Goal: Transaction & Acquisition: Purchase product/service

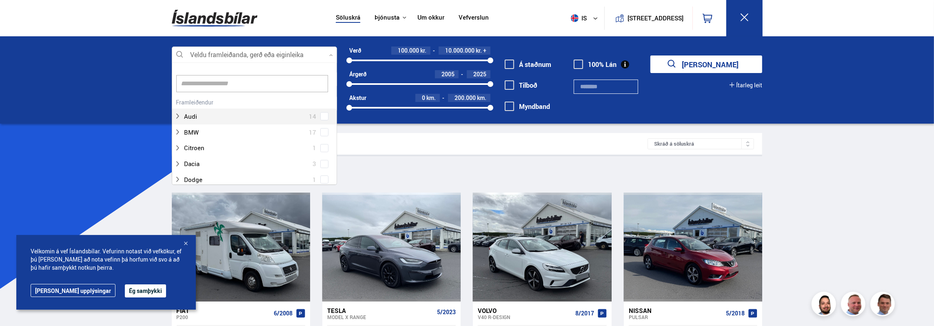
click at [290, 53] on div at bounding box center [254, 55] width 165 height 16
click at [207, 119] on div at bounding box center [246, 123] width 144 height 12
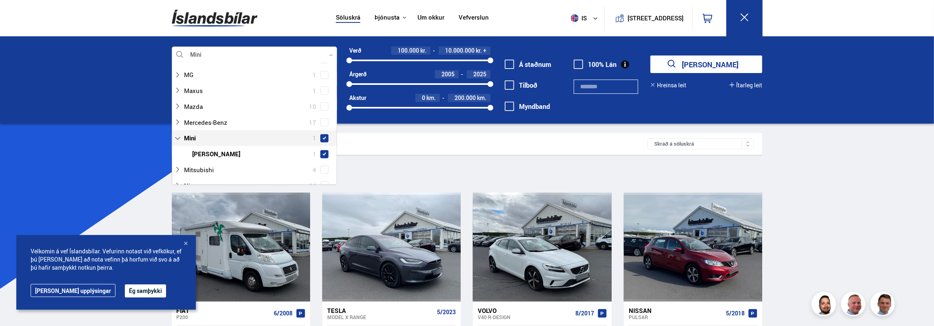
scroll to position [342, 0]
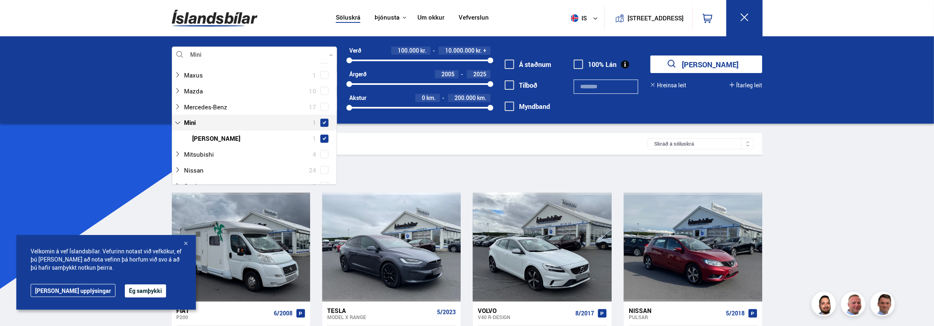
click at [325, 123] on span at bounding box center [324, 123] width 8 height 8
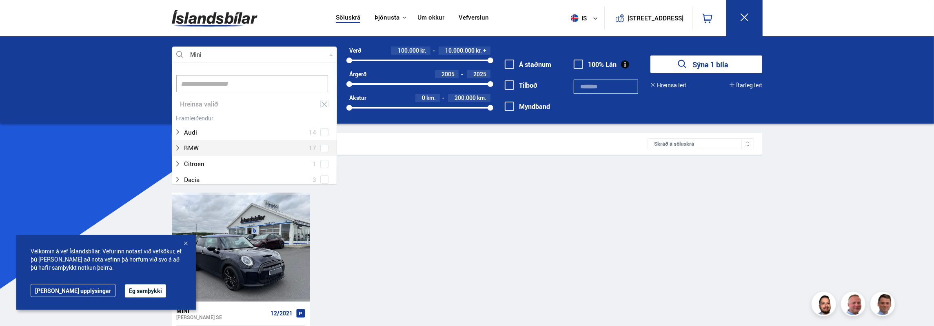
click at [721, 64] on button "Sýna 1 bíla" at bounding box center [707, 65] width 112 height 18
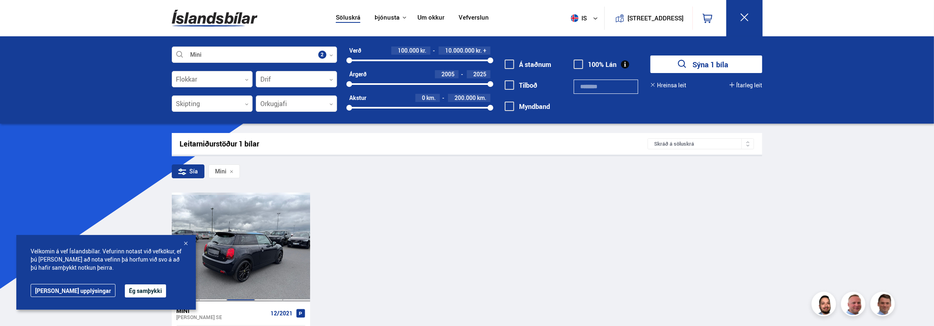
click at [253, 241] on div at bounding box center [241, 247] width 28 height 109
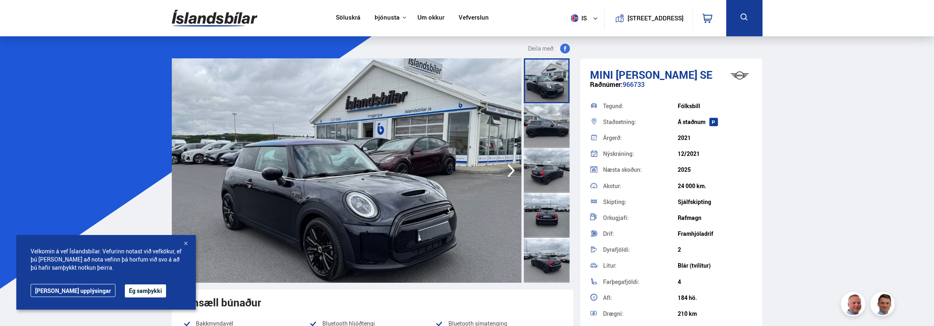
click at [188, 245] on div at bounding box center [186, 244] width 8 height 8
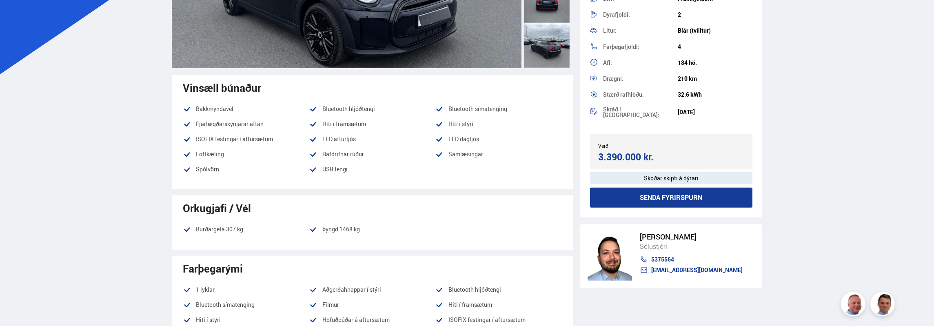
scroll to position [109, 0]
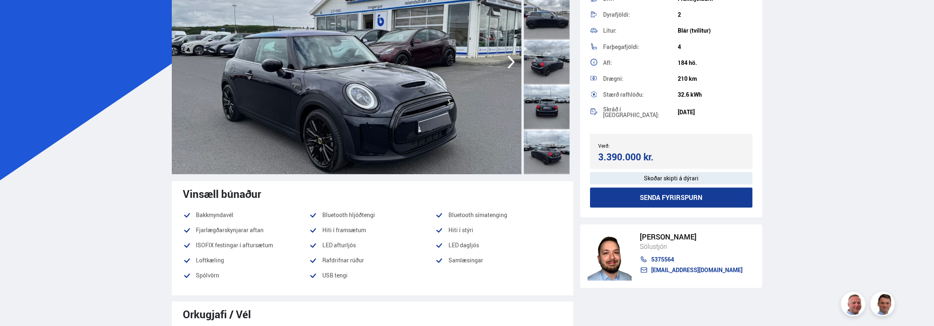
click at [346, 110] on img at bounding box center [347, 62] width 350 height 225
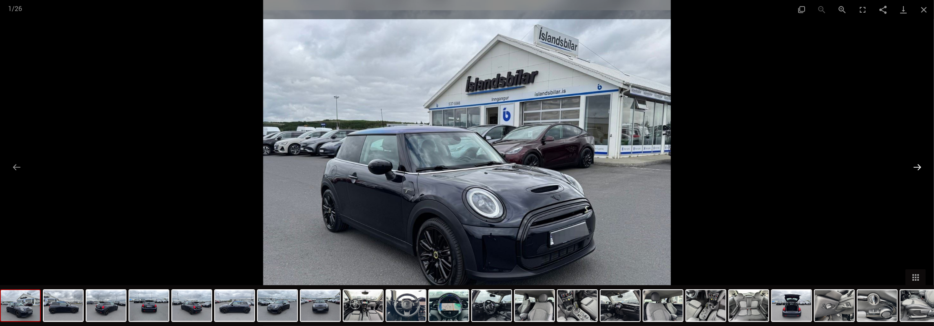
click at [917, 168] on button "Next slide" at bounding box center [917, 167] width 17 height 16
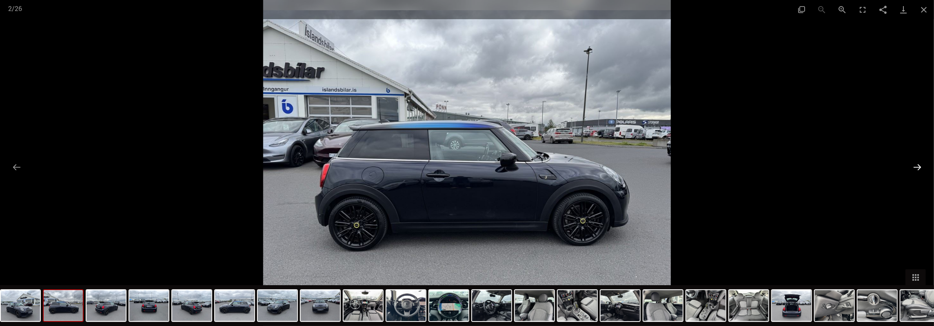
click at [917, 168] on button "Next slide" at bounding box center [917, 167] width 17 height 16
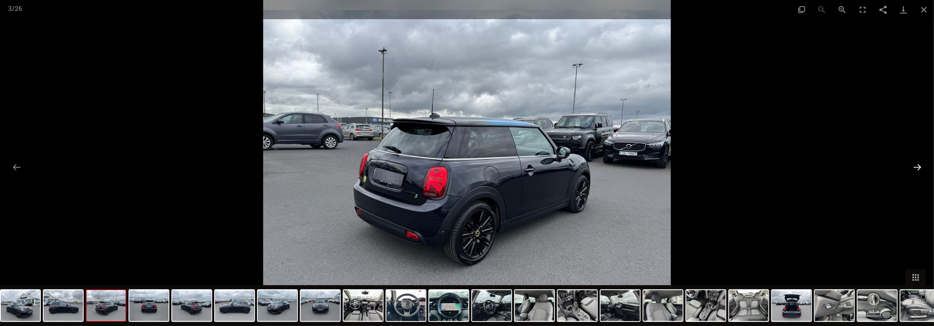
click at [917, 168] on button "Next slide" at bounding box center [917, 167] width 17 height 16
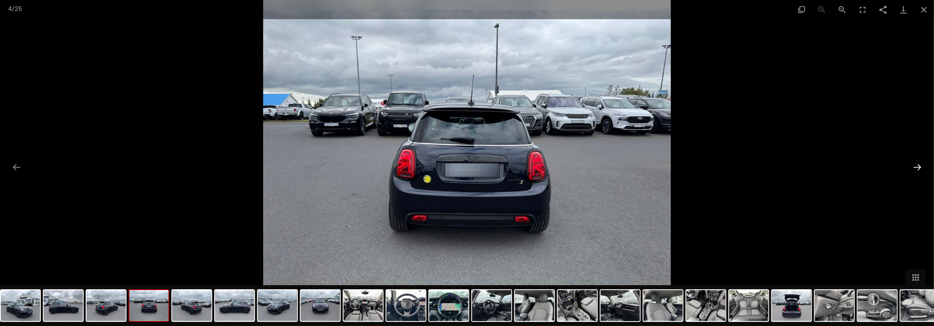
click at [917, 168] on button "Next slide" at bounding box center [917, 167] width 17 height 16
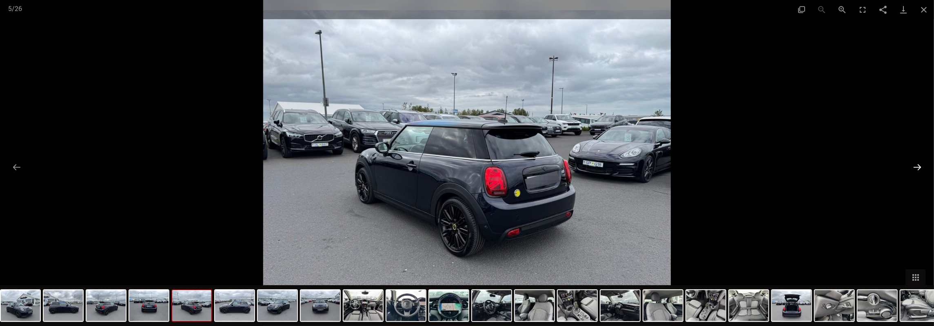
click at [917, 168] on button "Next slide" at bounding box center [917, 167] width 17 height 16
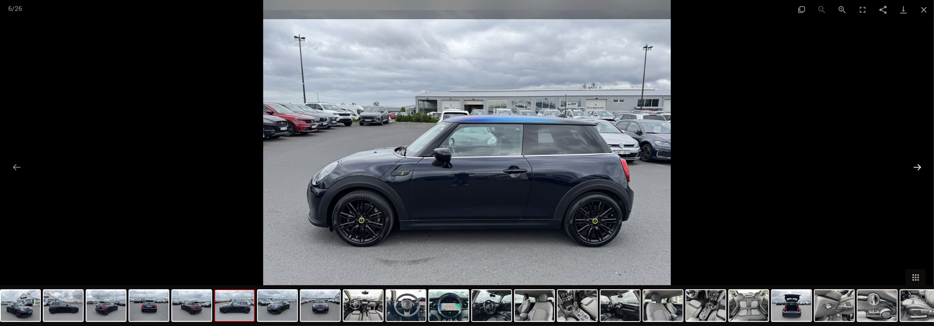
click at [917, 168] on button "Next slide" at bounding box center [917, 167] width 17 height 16
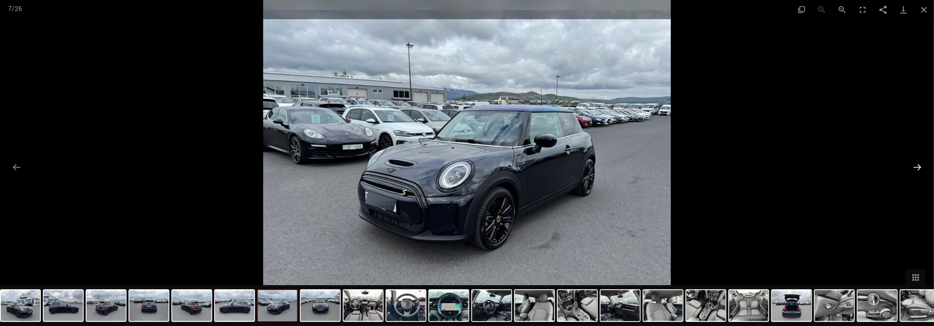
click at [917, 168] on button "Next slide" at bounding box center [917, 167] width 17 height 16
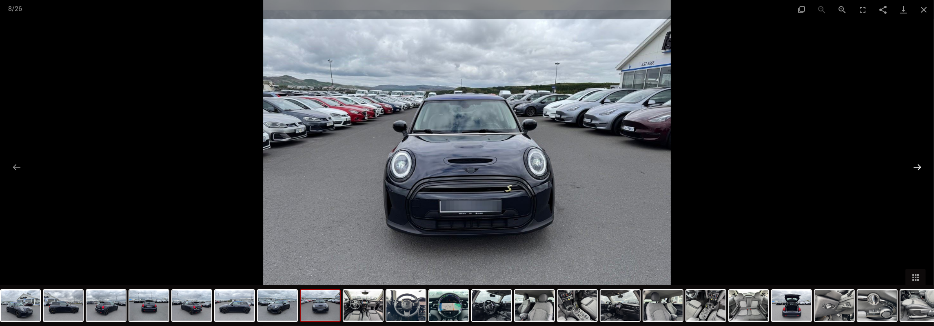
click at [917, 168] on button "Next slide" at bounding box center [917, 167] width 17 height 16
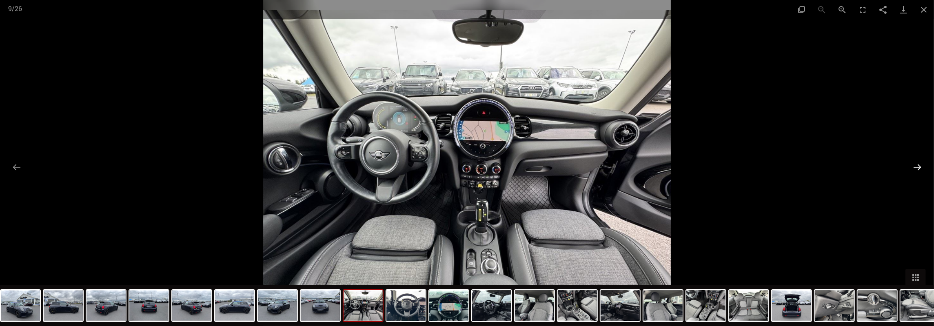
click at [917, 168] on button "Next slide" at bounding box center [917, 167] width 17 height 16
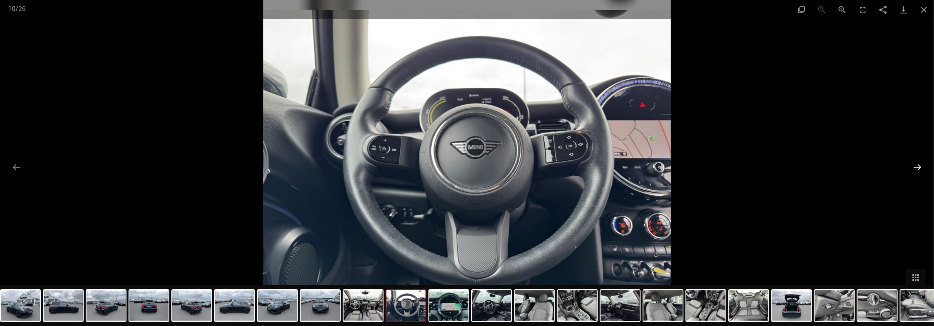
click at [917, 168] on button "Next slide" at bounding box center [917, 167] width 17 height 16
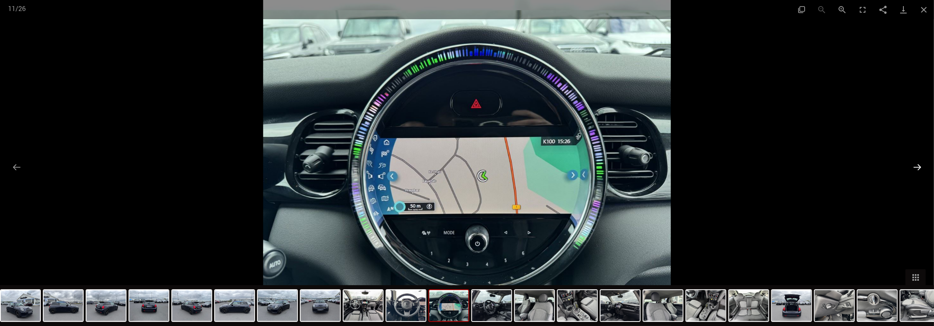
click at [917, 168] on button "Next slide" at bounding box center [917, 167] width 17 height 16
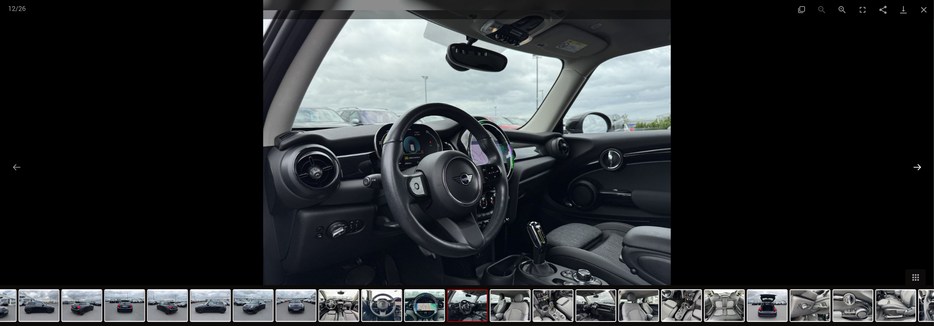
click at [917, 168] on button "Next slide" at bounding box center [917, 167] width 17 height 16
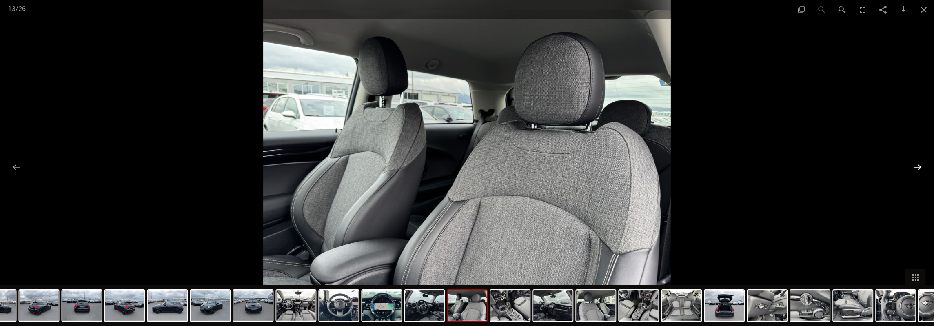
click at [917, 168] on button "Next slide" at bounding box center [917, 167] width 17 height 16
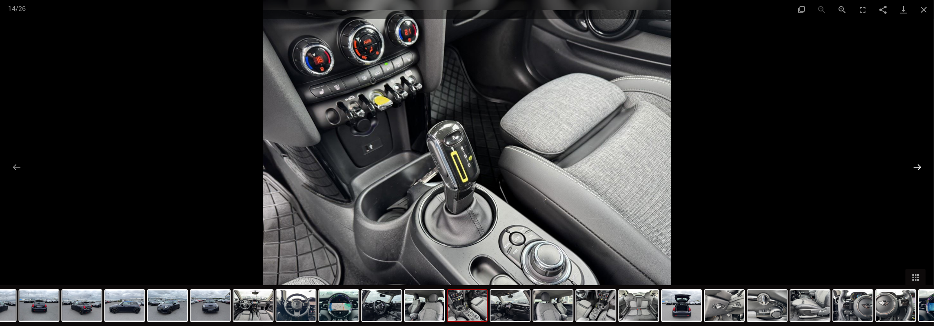
click at [917, 168] on button "Next slide" at bounding box center [917, 167] width 17 height 16
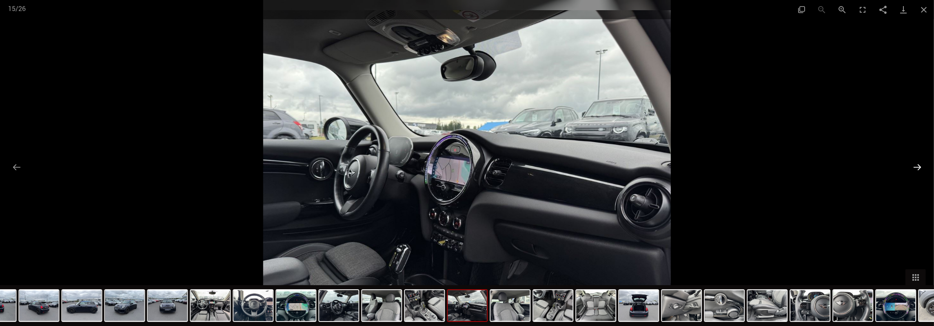
click at [917, 168] on button "Next slide" at bounding box center [917, 167] width 17 height 16
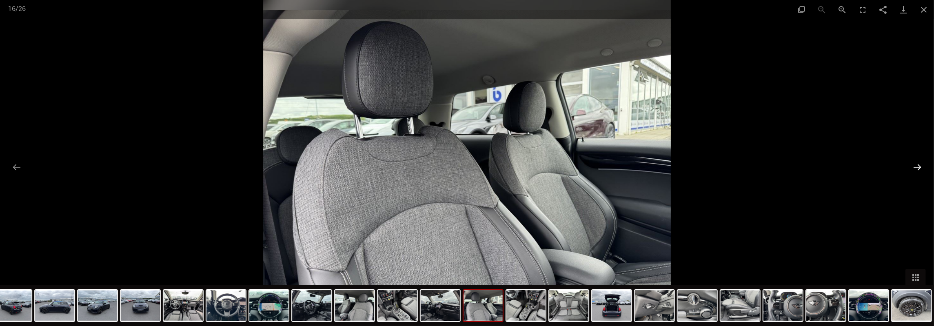
click at [917, 168] on button "Next slide" at bounding box center [917, 167] width 17 height 16
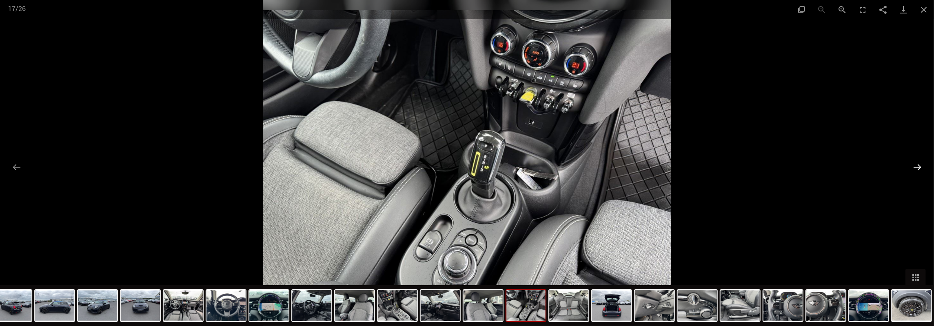
click at [917, 168] on button "Next slide" at bounding box center [917, 167] width 17 height 16
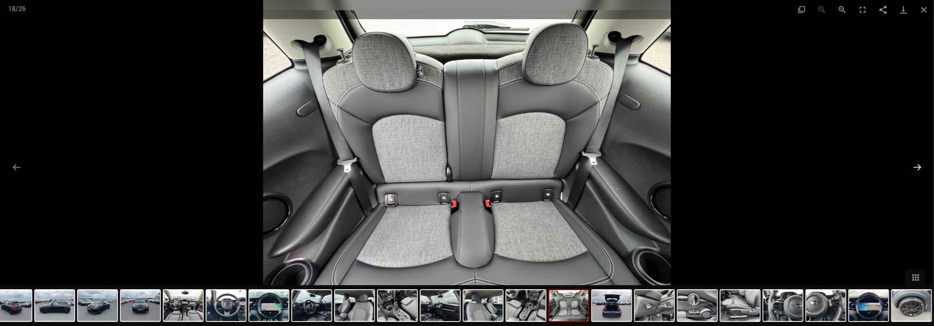
click at [917, 168] on button "Next slide" at bounding box center [917, 167] width 17 height 16
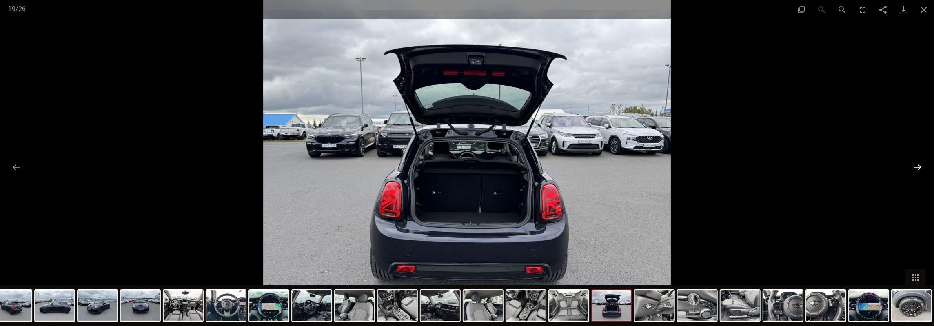
click at [917, 168] on button "Next slide" at bounding box center [917, 167] width 17 height 16
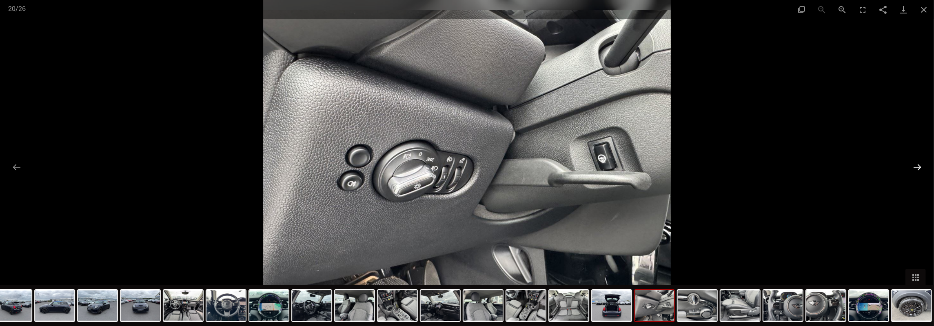
click at [917, 168] on button "Next slide" at bounding box center [917, 167] width 17 height 16
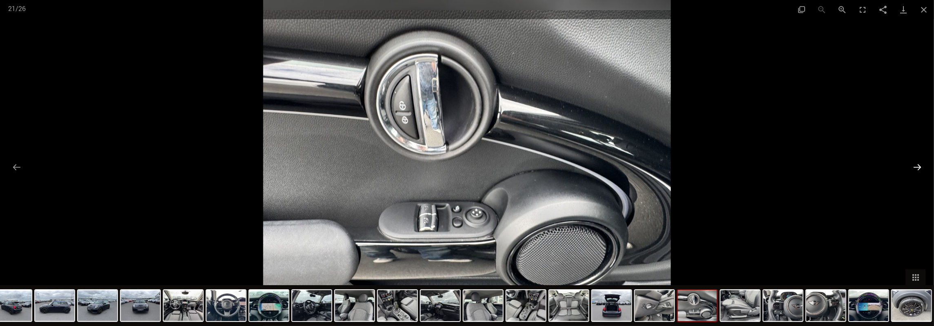
click at [917, 168] on button "Next slide" at bounding box center [917, 167] width 17 height 16
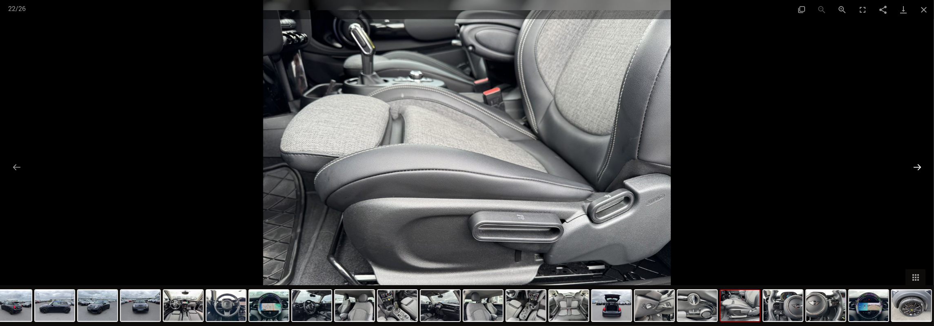
click at [917, 168] on button "Next slide" at bounding box center [917, 167] width 17 height 16
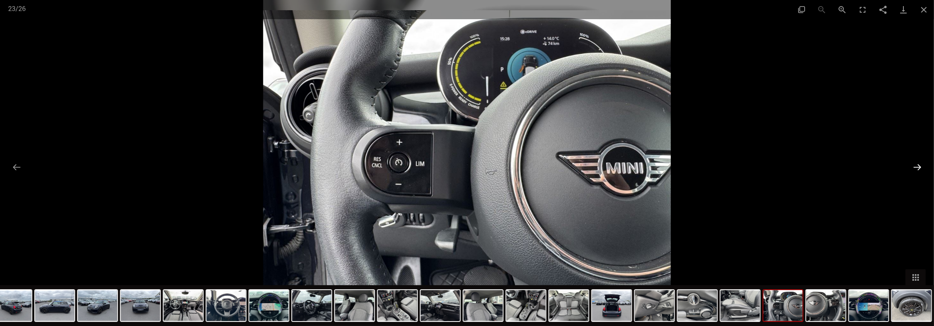
click at [917, 168] on button "Next slide" at bounding box center [917, 167] width 17 height 16
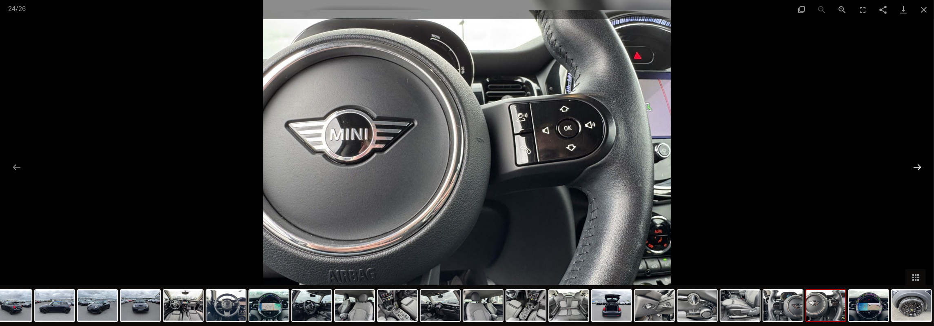
click at [917, 168] on button "Next slide" at bounding box center [917, 167] width 17 height 16
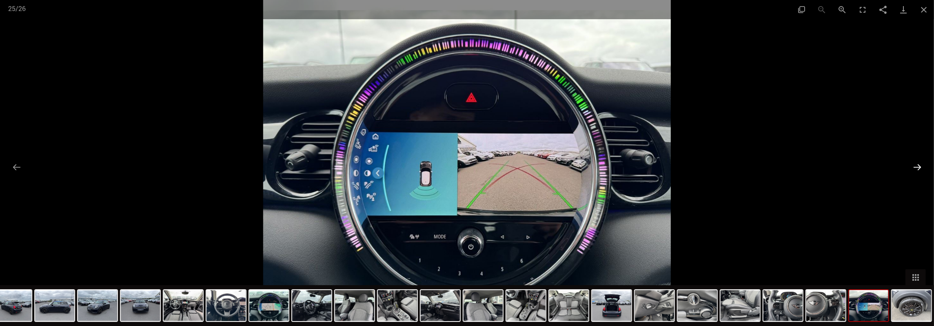
click at [917, 168] on button "Next slide" at bounding box center [917, 167] width 17 height 16
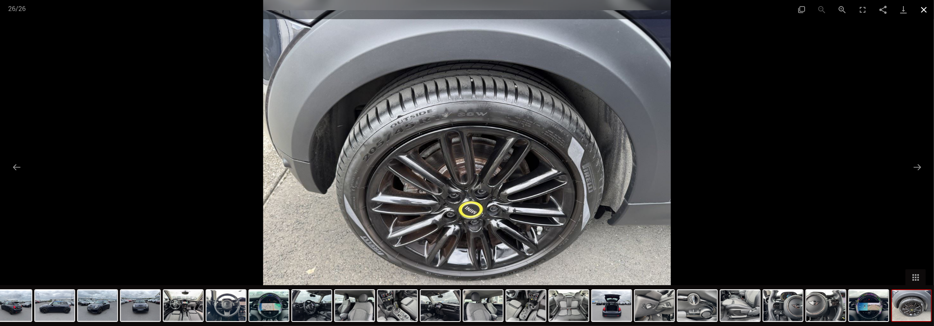
click at [922, 10] on button "Close gallery" at bounding box center [924, 9] width 20 height 19
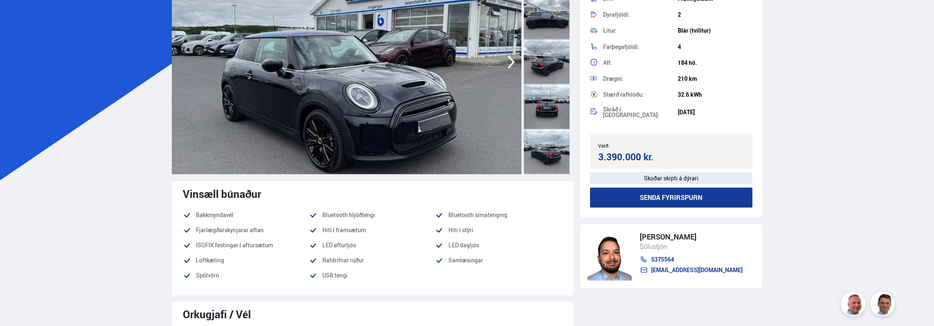
scroll to position [0, 0]
